Goal: Task Accomplishment & Management: Manage account settings

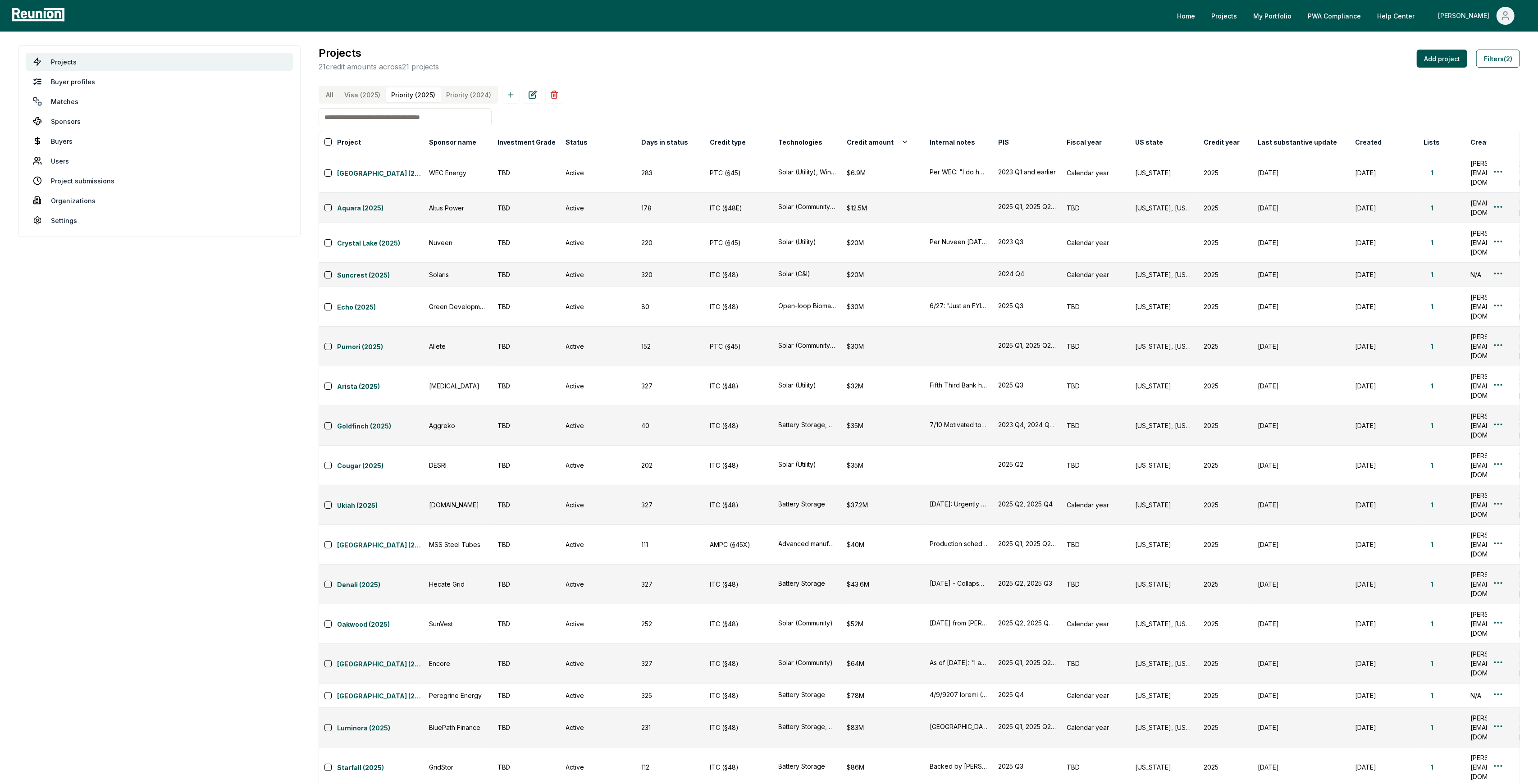
click at [1472, 11] on div "[PERSON_NAME]" at bounding box center [1466, 16] width 55 height 18
click at [1471, 49] on p "Admin Portal" at bounding box center [1489, 48] width 37 height 11
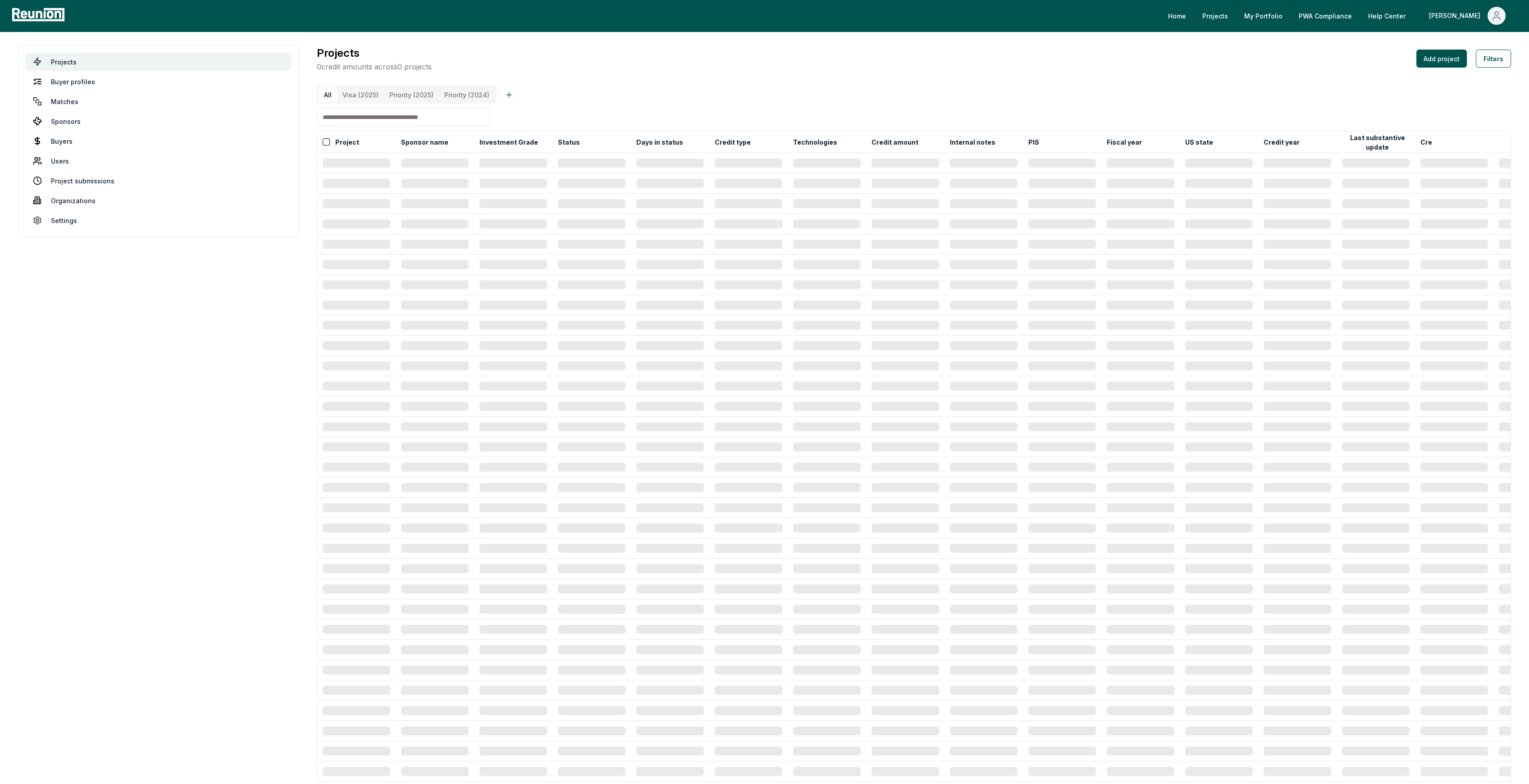
click at [394, 121] on input at bounding box center [403, 117] width 173 height 18
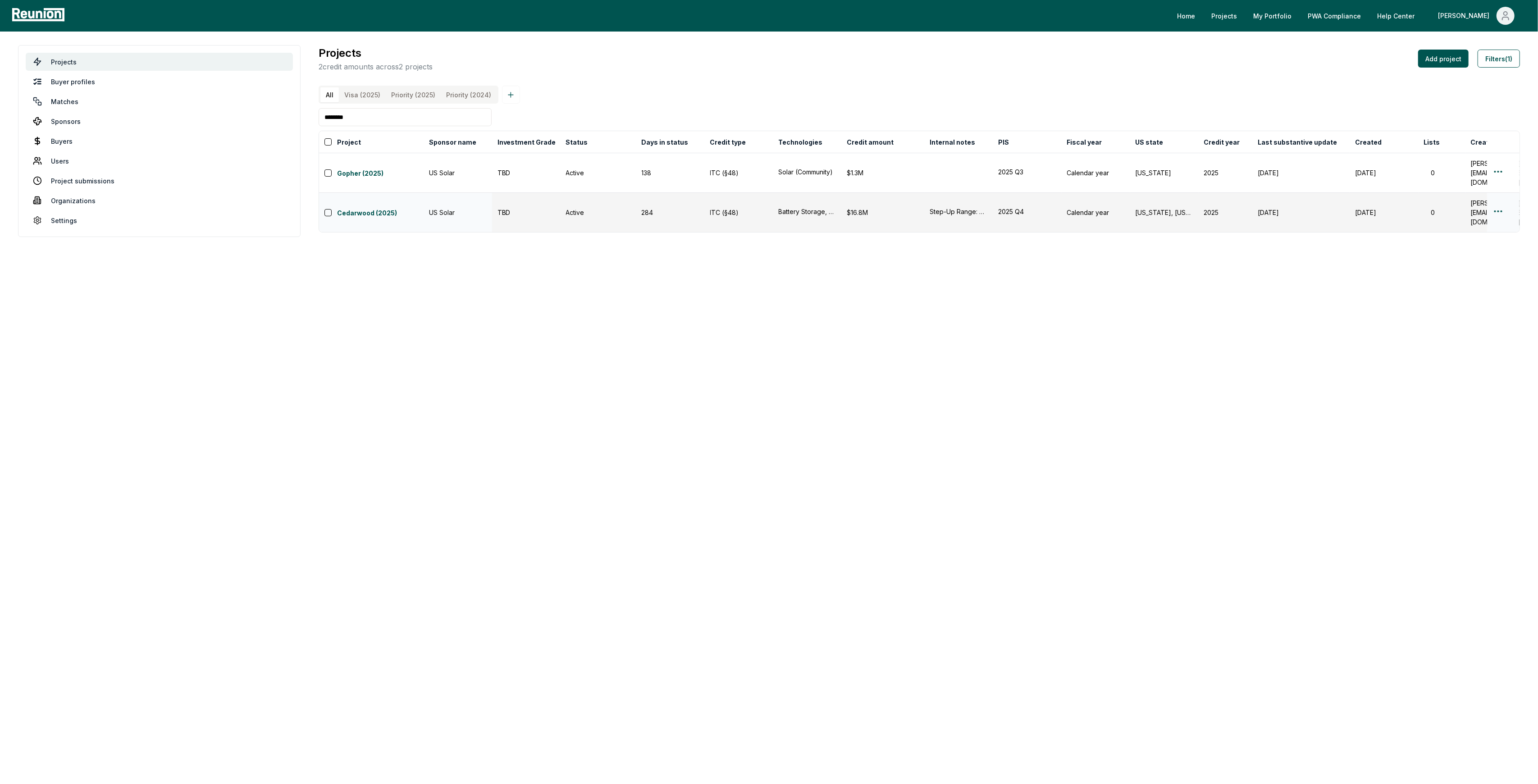
type input "********"
click at [1497, 197] on html "Please visit us on your desktop We're working on making our marketplace mobile-…" at bounding box center [769, 392] width 1538 height 784
click at [1484, 229] on div "Edit" at bounding box center [1487, 233] width 86 height 15
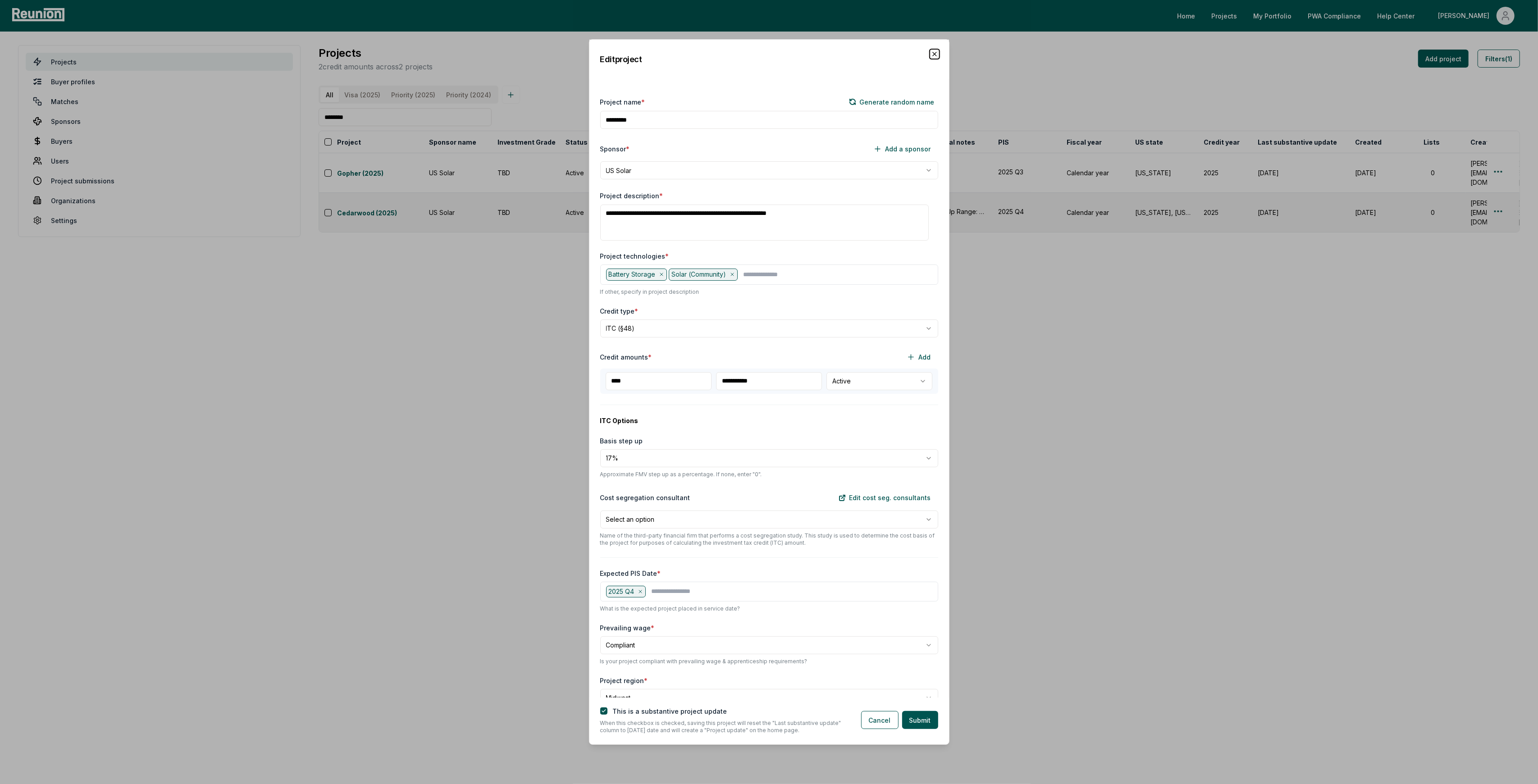
click at [934, 52] on icon "button" at bounding box center [934, 54] width 7 height 7
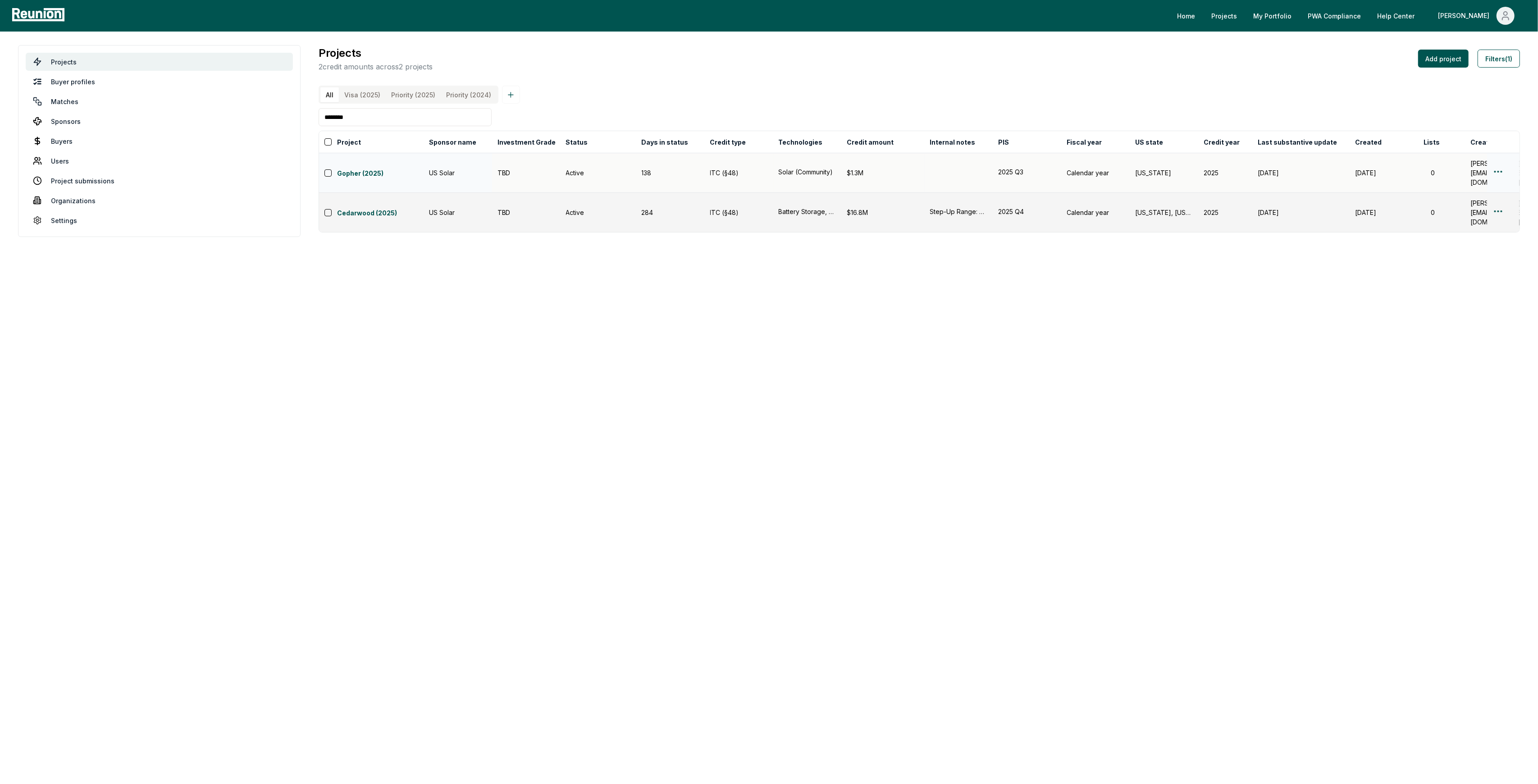
click at [1499, 175] on html "Please visit us on your desktop We're working on making our marketplace mobile-…" at bounding box center [769, 392] width 1538 height 784
click at [1480, 204] on div "Edit" at bounding box center [1487, 208] width 86 height 15
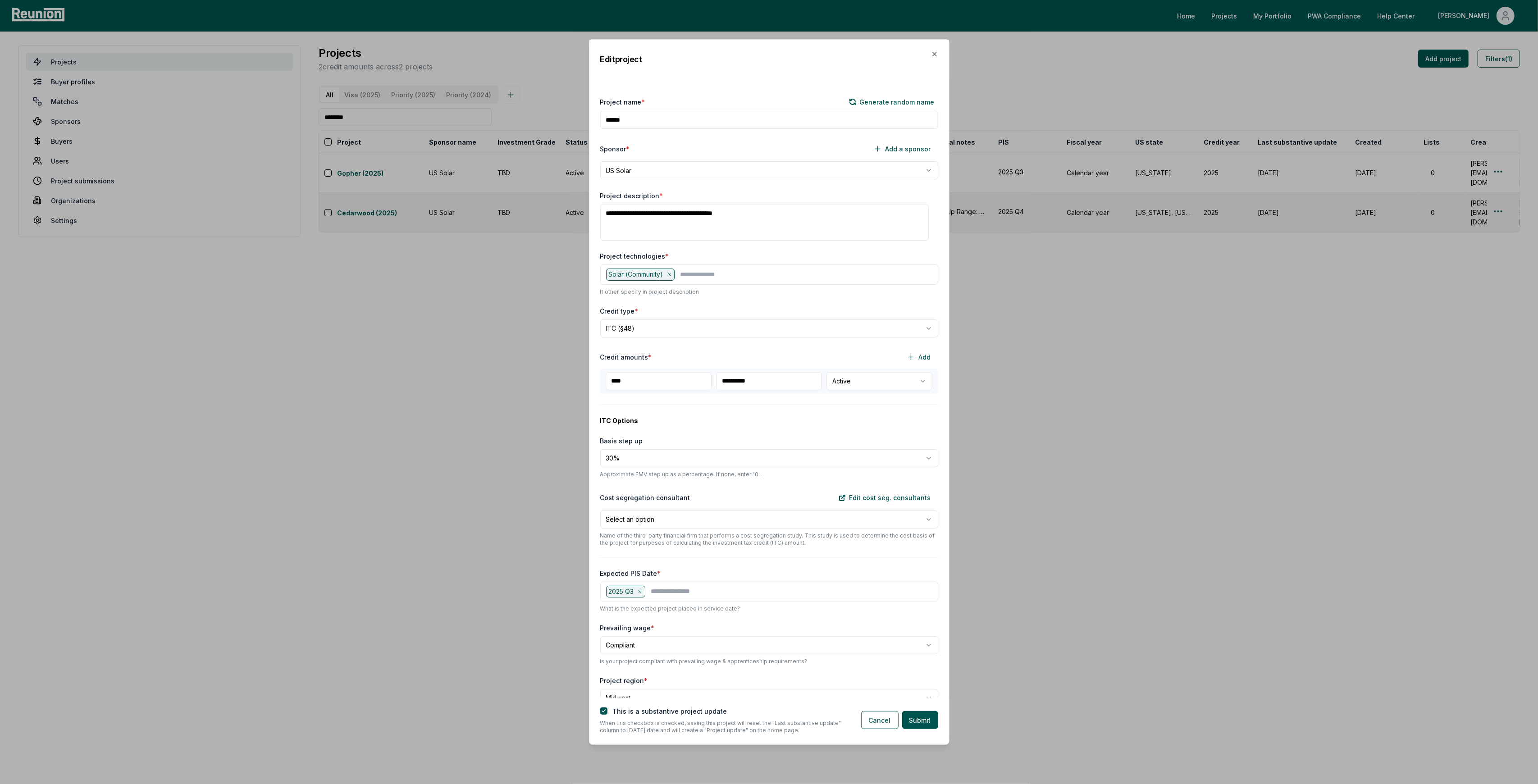
click at [935, 60] on div "Edit project" at bounding box center [769, 59] width 360 height 39
click at [935, 56] on icon "button" at bounding box center [934, 54] width 7 height 7
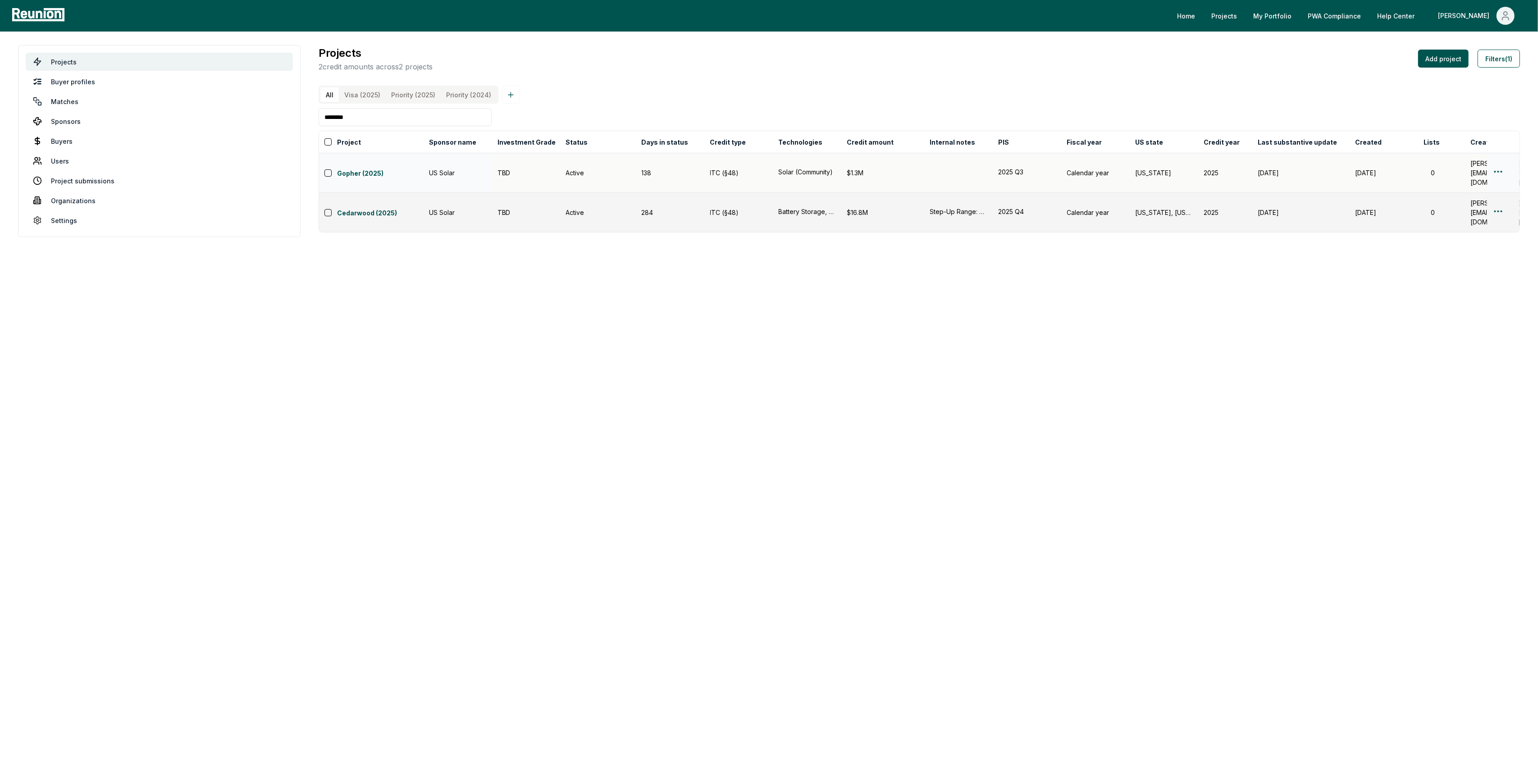
click at [1498, 172] on html "Please visit us on your desktop We're working on making our marketplace mobile-…" at bounding box center [769, 392] width 1538 height 784
click at [1459, 200] on div "Actions Edit Duplicate Delete" at bounding box center [1487, 214] width 101 height 68
click at [1460, 203] on div "Edit" at bounding box center [1487, 208] width 86 height 15
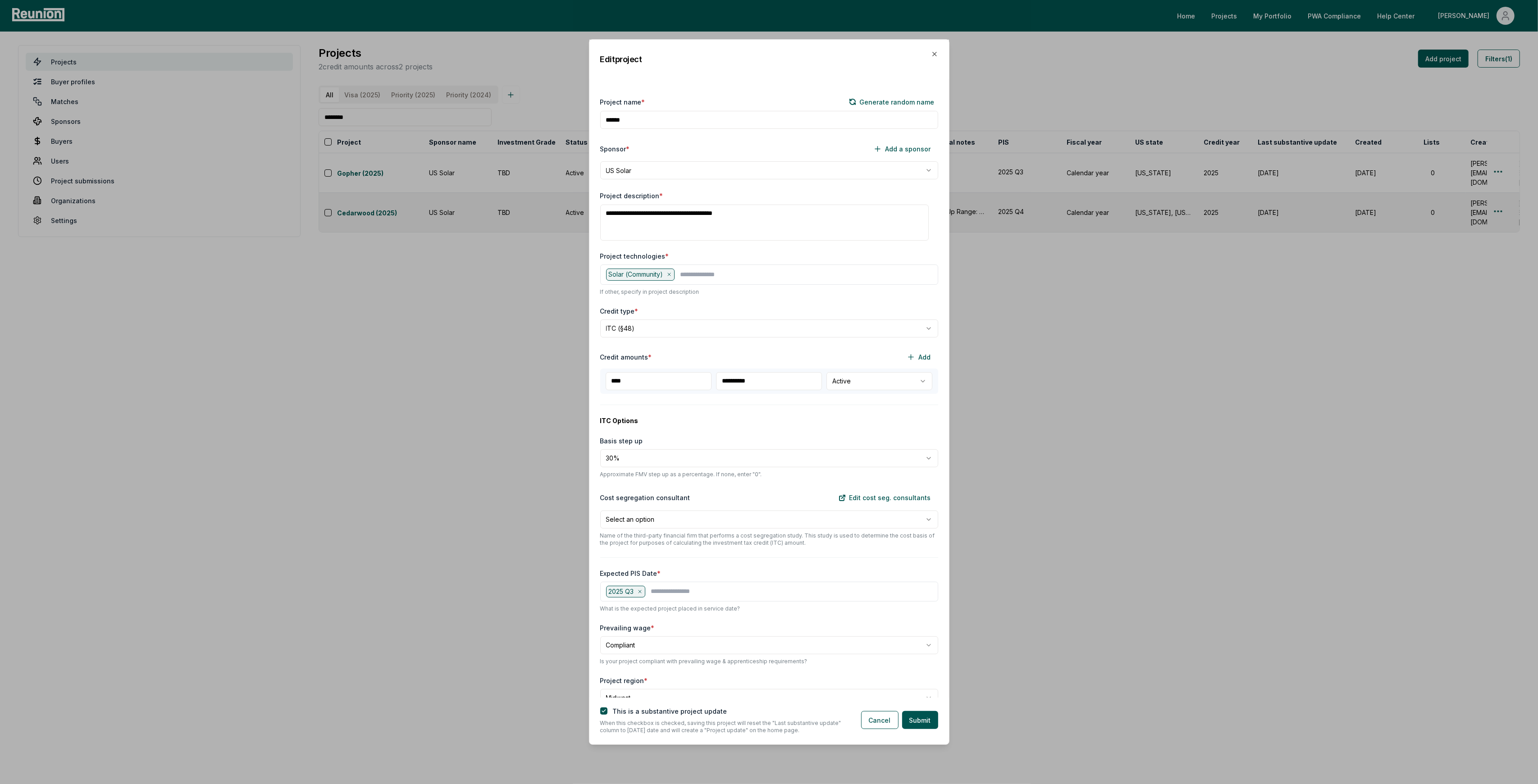
click at [758, 378] on input "**********" at bounding box center [769, 381] width 106 height 18
type input "**********"
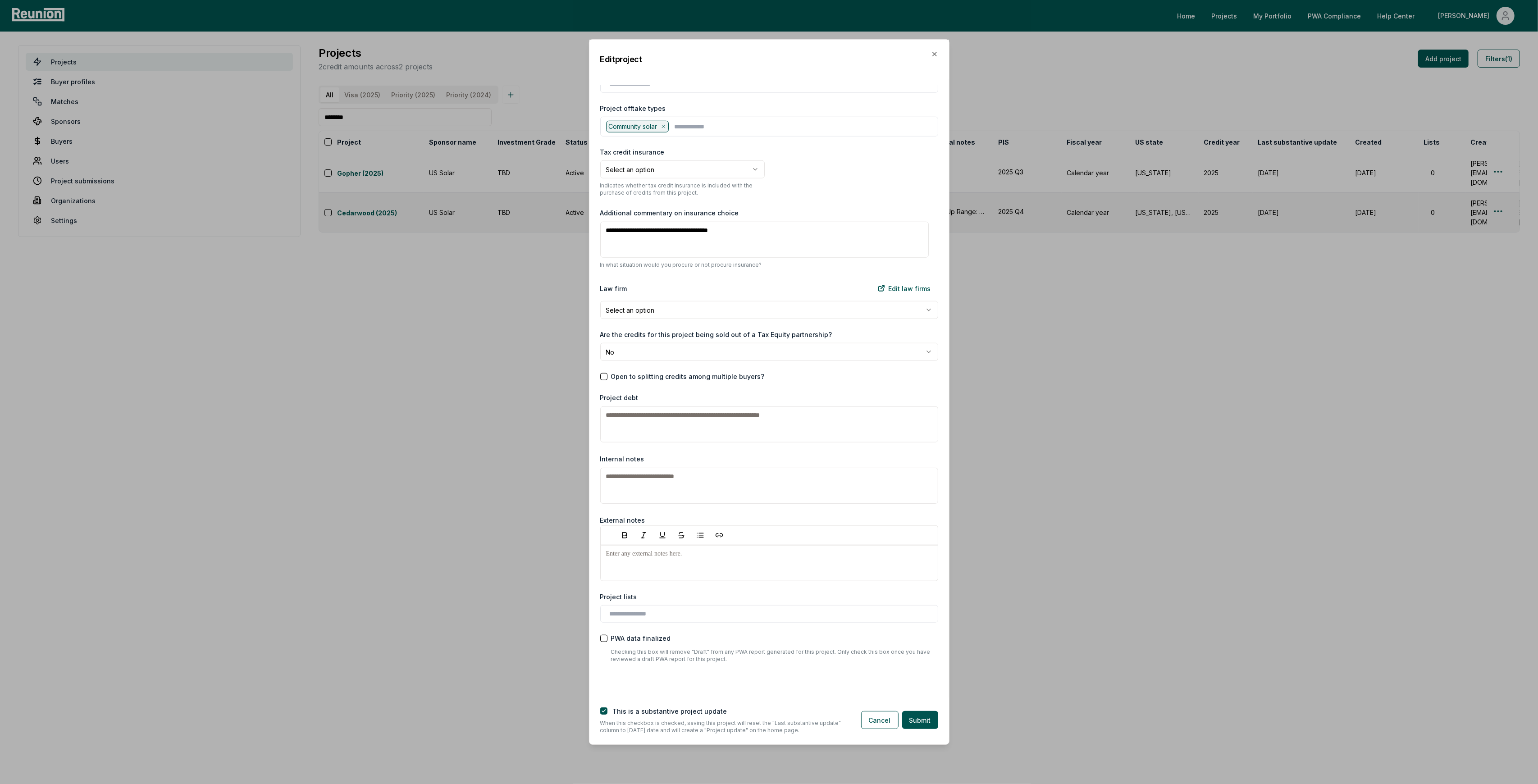
scroll to position [1042, 0]
click at [937, 53] on icon "button" at bounding box center [934, 54] width 7 height 7
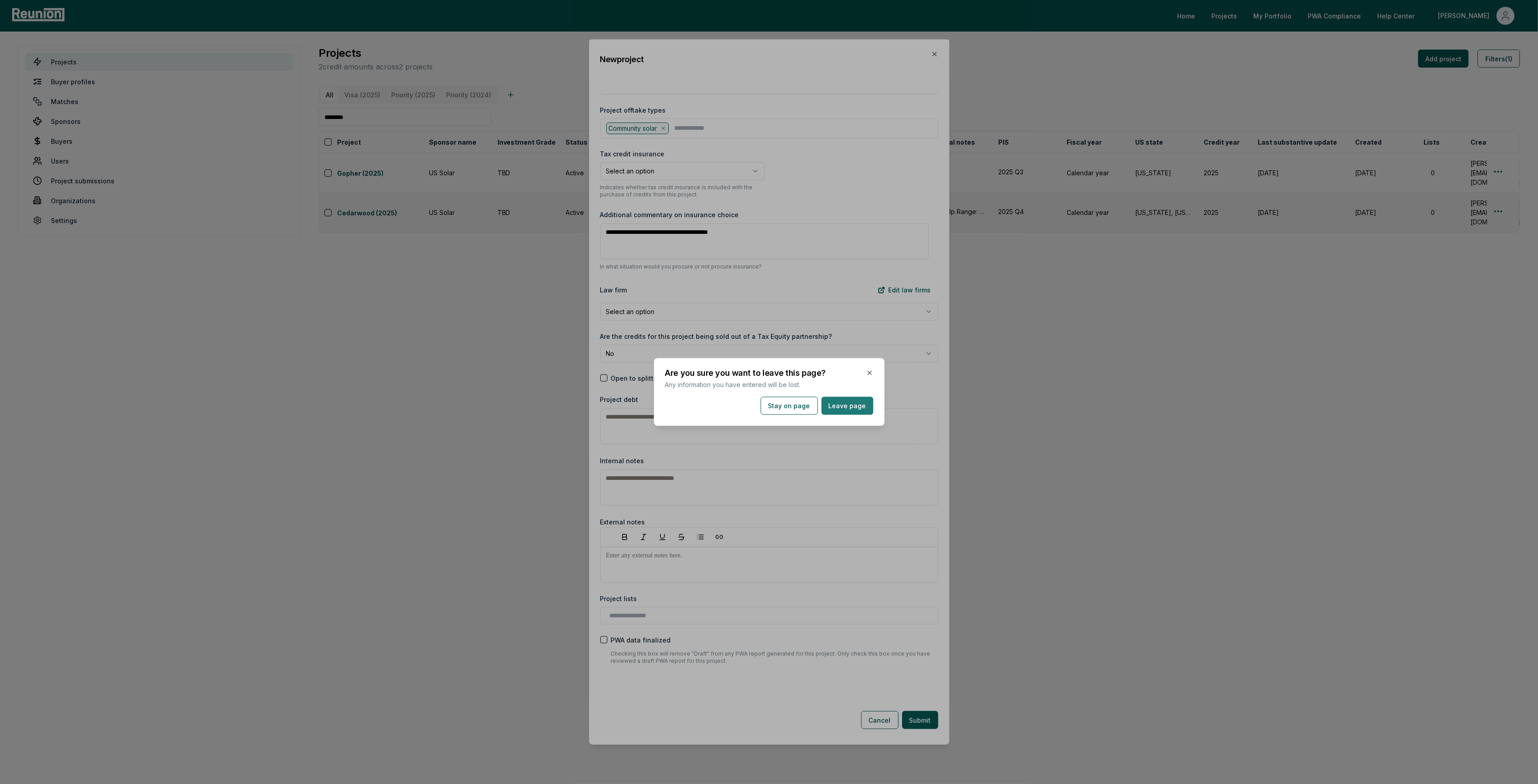
click at [850, 403] on button "Leave page" at bounding box center [847, 406] width 52 height 18
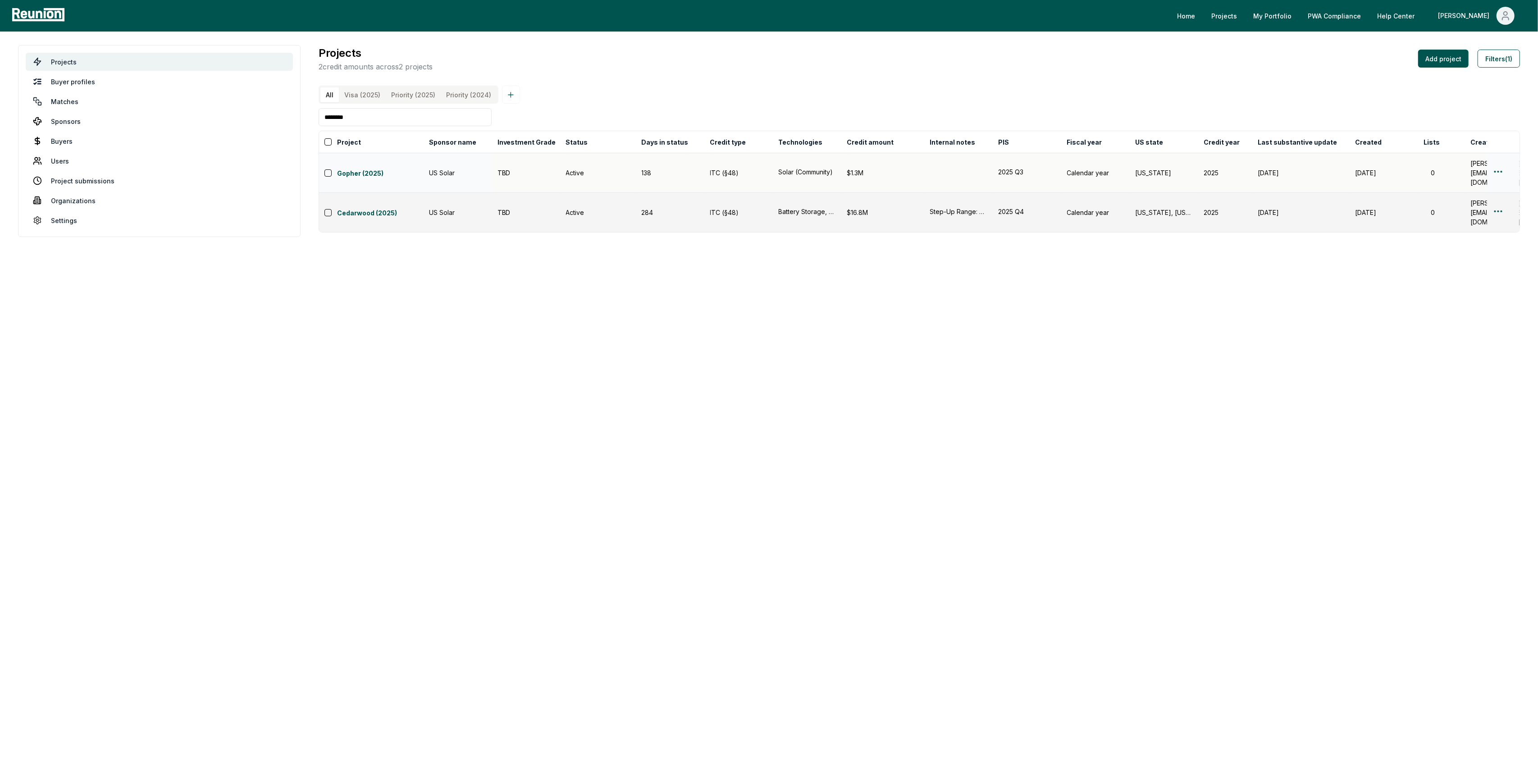
click at [1499, 172] on html "Please visit us on your desktop We're working on making our marketplace mobile-…" at bounding box center [769, 392] width 1538 height 784
click at [1485, 205] on div "Edit" at bounding box center [1487, 208] width 86 height 15
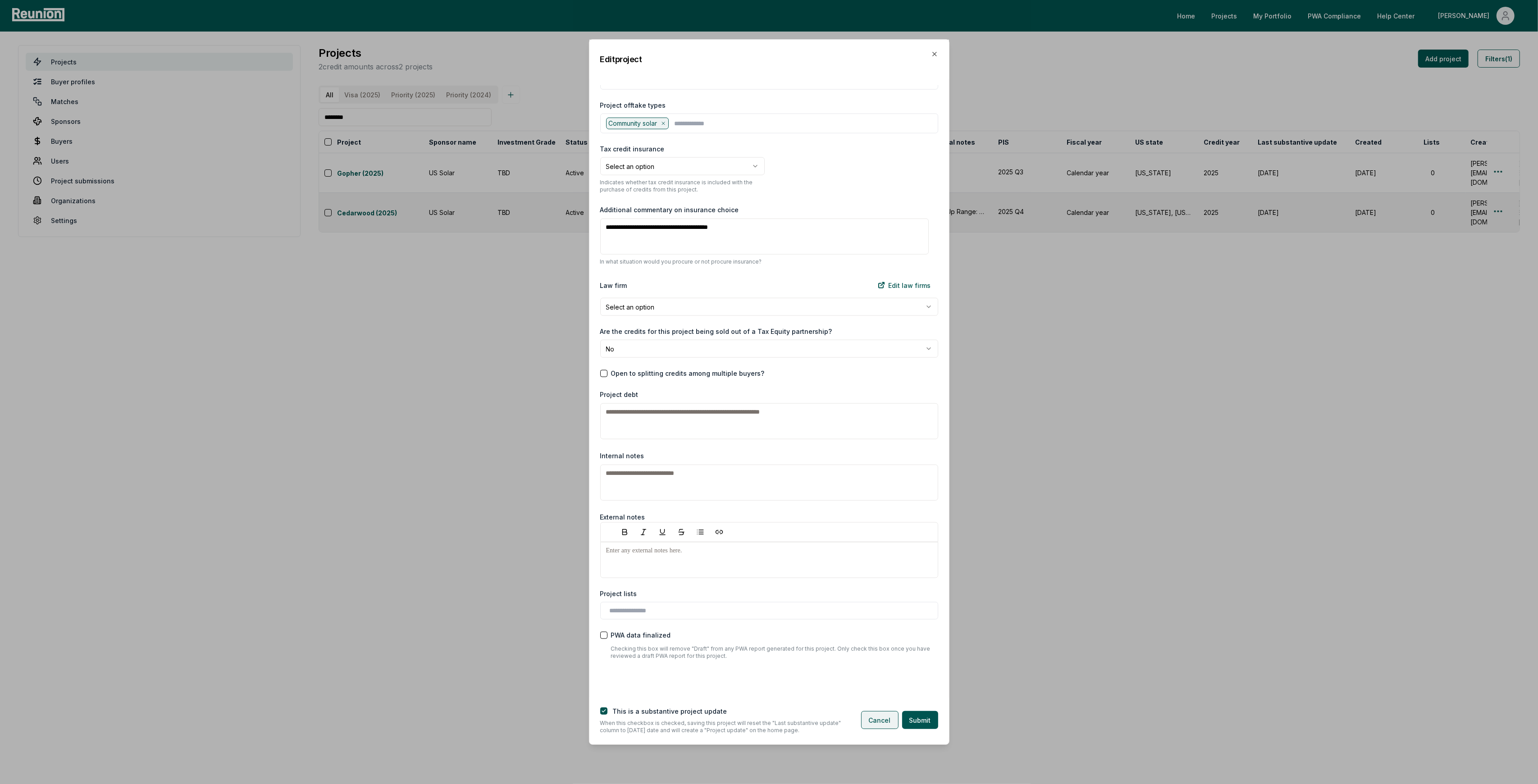
click at [883, 721] on button "Cancel" at bounding box center [880, 720] width 37 height 18
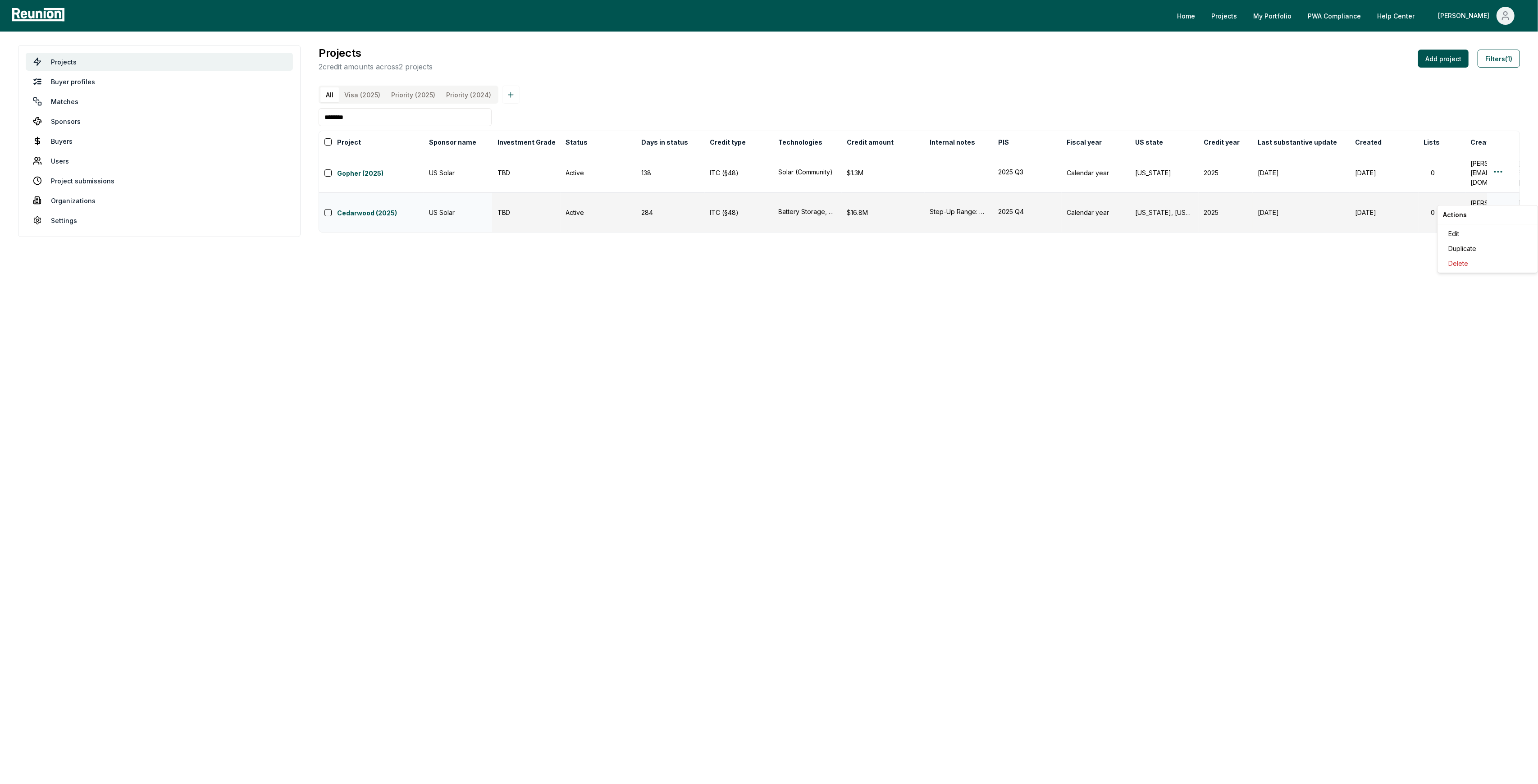
click at [1500, 199] on html "Please visit us on your desktop We're working on making our marketplace mobile-…" at bounding box center [769, 392] width 1538 height 784
click at [1446, 230] on div "Projects 2 credit amounts across 2 projects Add project Filters (1) All Visa (2…" at bounding box center [919, 140] width 1201 height 192
click at [1494, 200] on html "Please visit us on your desktop We're working on making our marketplace mobile-…" at bounding box center [769, 392] width 1538 height 784
click at [1462, 225] on div "Actions Edit Duplicate Delete" at bounding box center [1487, 239] width 101 height 68
click at [1461, 229] on div "Edit" at bounding box center [1487, 233] width 86 height 15
